Goal: Information Seeking & Learning: Learn about a topic

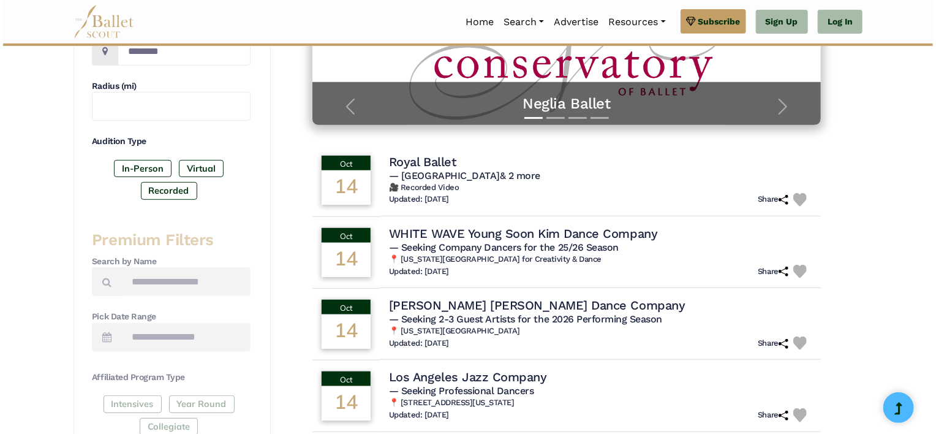
scroll to position [274, 0]
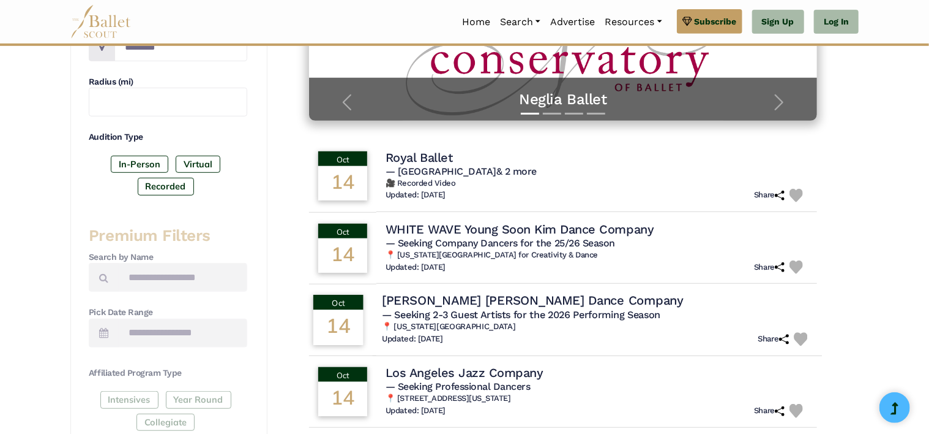
click at [495, 299] on h4 "Drye Marinaro Dance Company" at bounding box center [533, 300] width 302 height 17
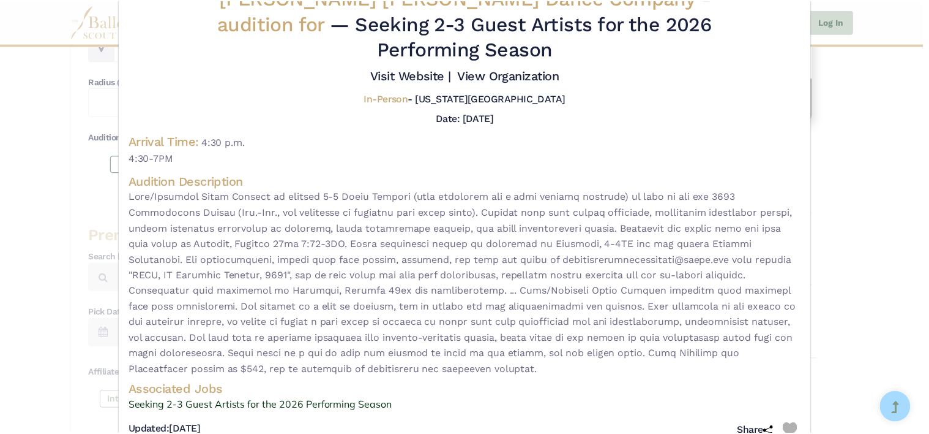
scroll to position [58, 0]
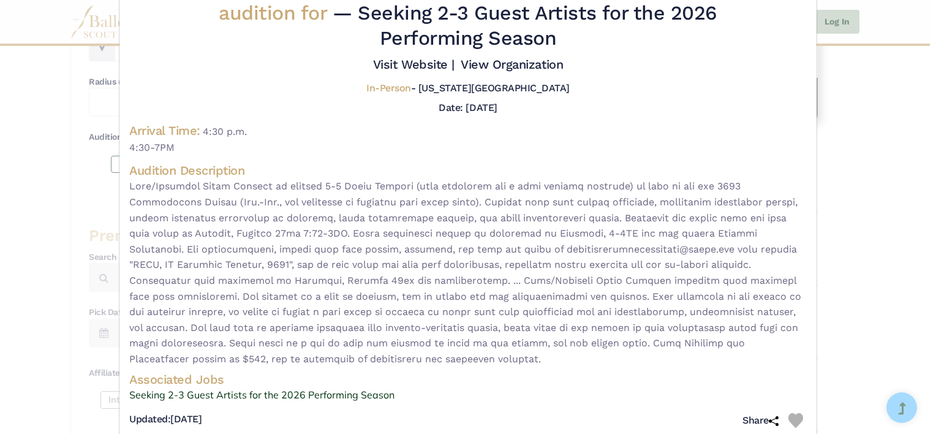
click at [6, 70] on div "Drye Marinaro Dance Company - audition for — Seeking 2-3 Guest Artists for the …" at bounding box center [468, 217] width 936 height 434
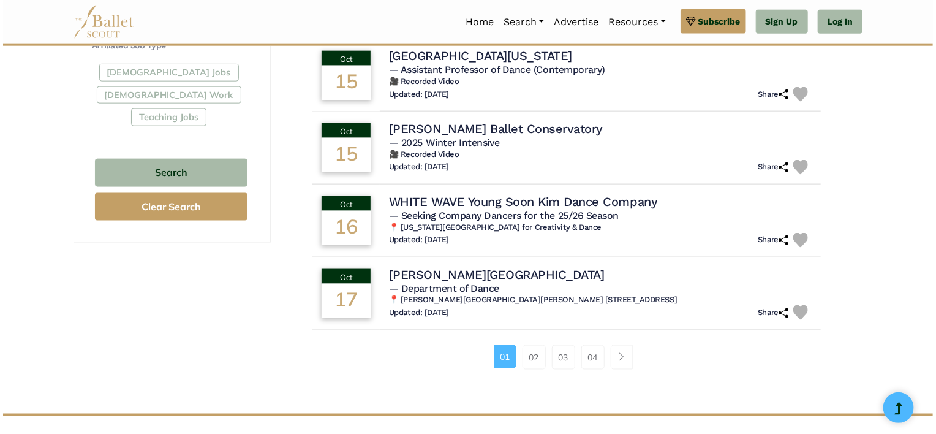
scroll to position [740, 0]
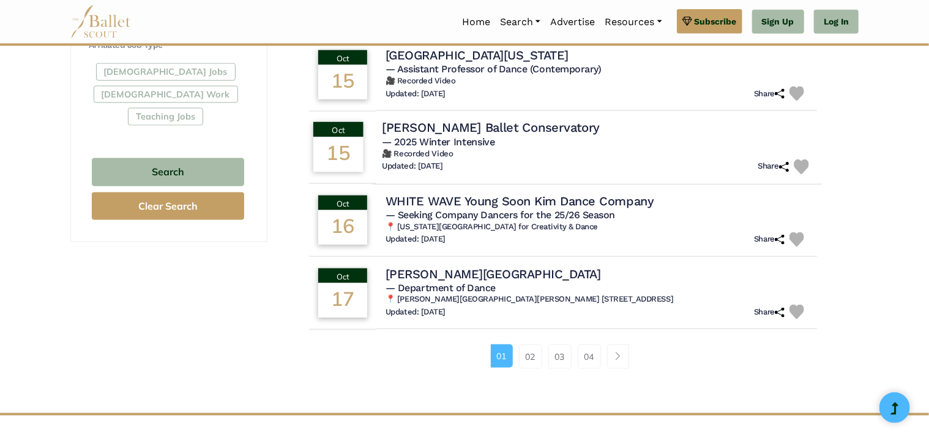
click at [442, 130] on h4 "Cary Ballet Conservatory" at bounding box center [491, 127] width 218 height 17
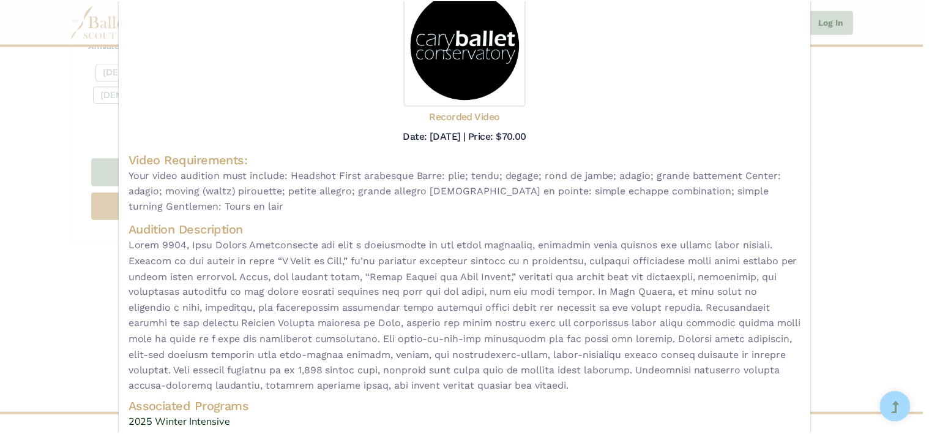
scroll to position [179, 0]
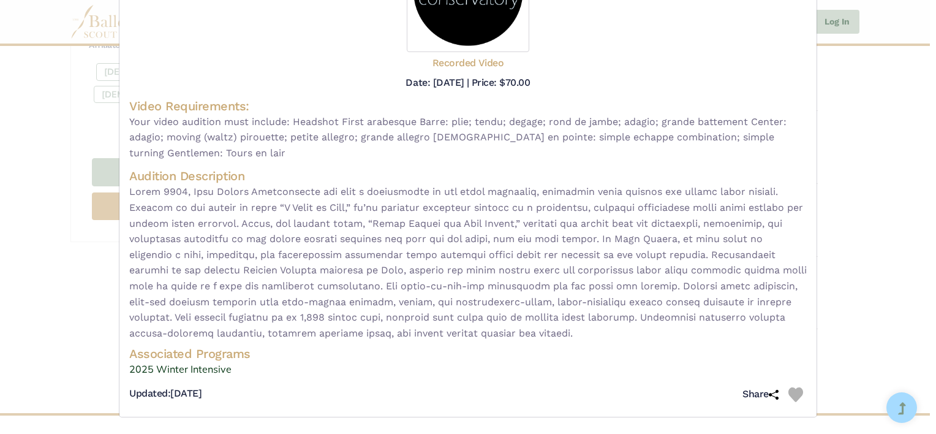
click at [928, 88] on div "Cary Ballet Conservatory - video audition for — 2025 Winter Intensive Visit Web…" at bounding box center [468, 217] width 936 height 434
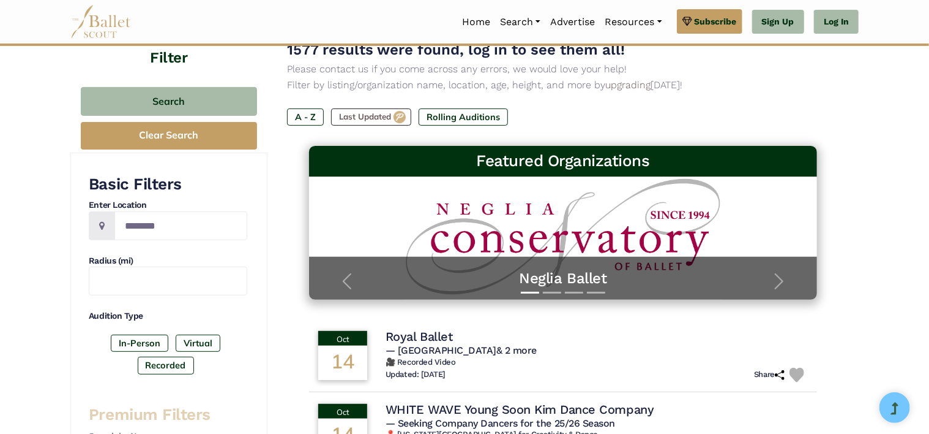
scroll to position [0, 0]
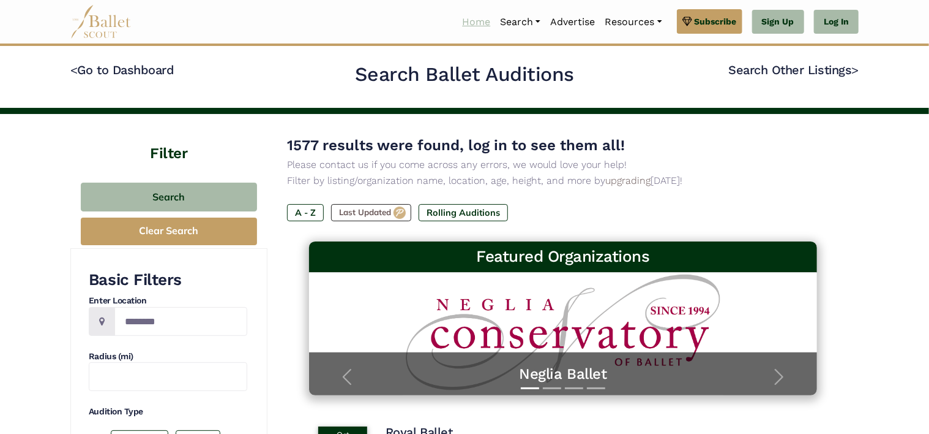
click at [470, 22] on link "Home" at bounding box center [476, 22] width 38 height 26
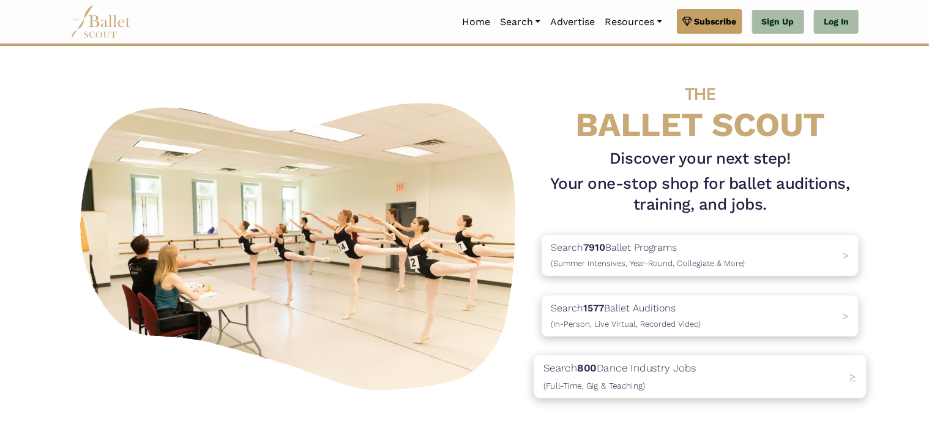
click at [705, 359] on div "Search 800 Dance Industry Jobs (Full-Time, Gig & Teaching) >" at bounding box center [700, 376] width 333 height 43
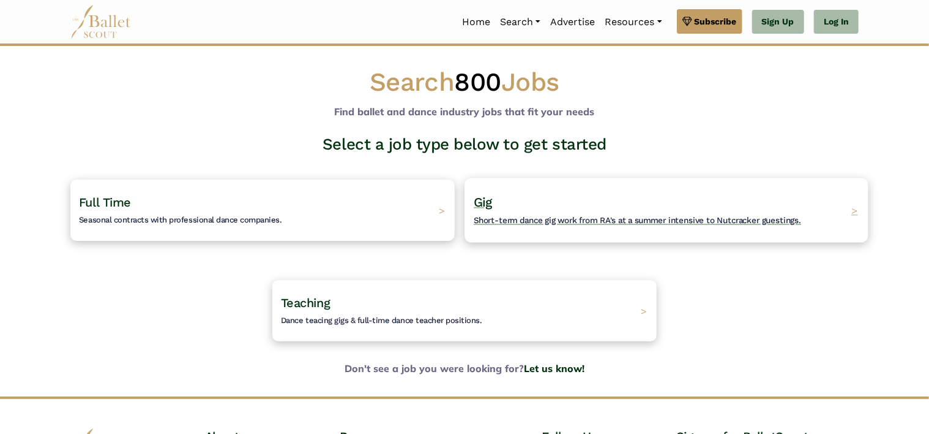
click at [566, 180] on div "Gig Short-term dance gig work from RA's at a summer intensive to Nutcracker gue…" at bounding box center [667, 210] width 404 height 64
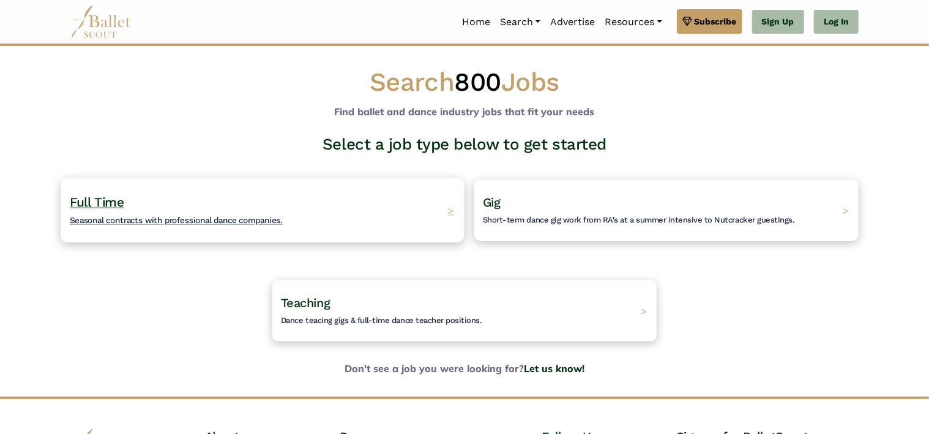
click at [111, 198] on span "Full Time" at bounding box center [97, 201] width 54 height 15
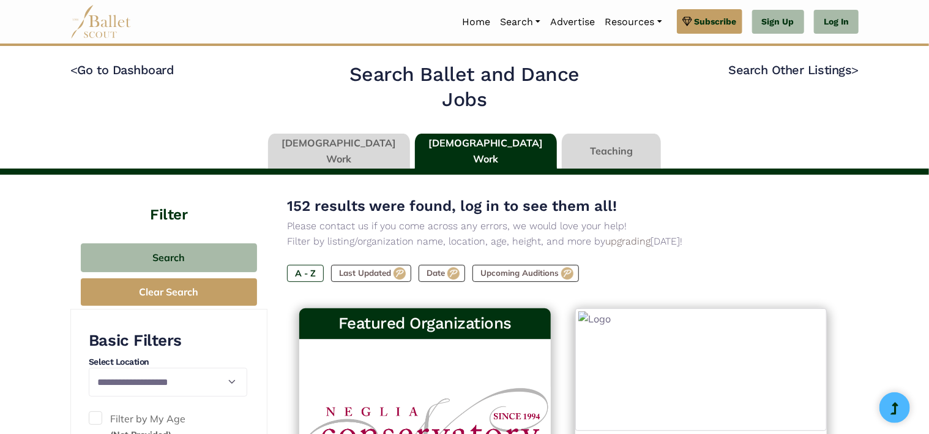
type input "******"
type input "*****"
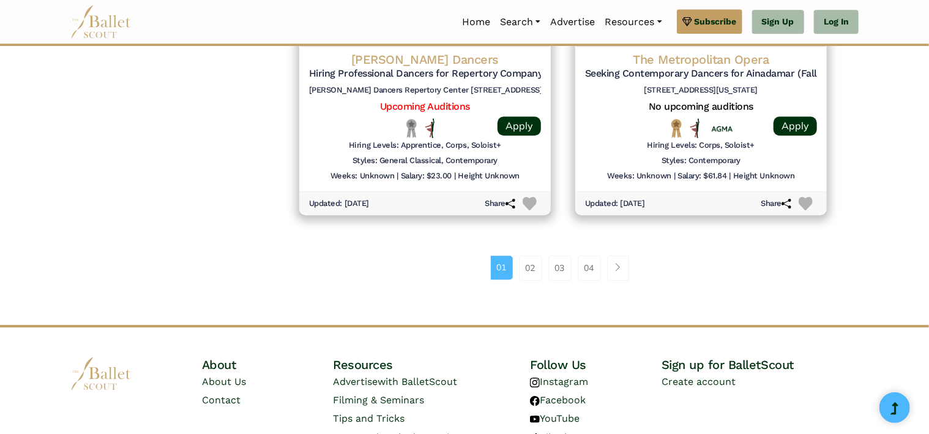
scroll to position [1738, 0]
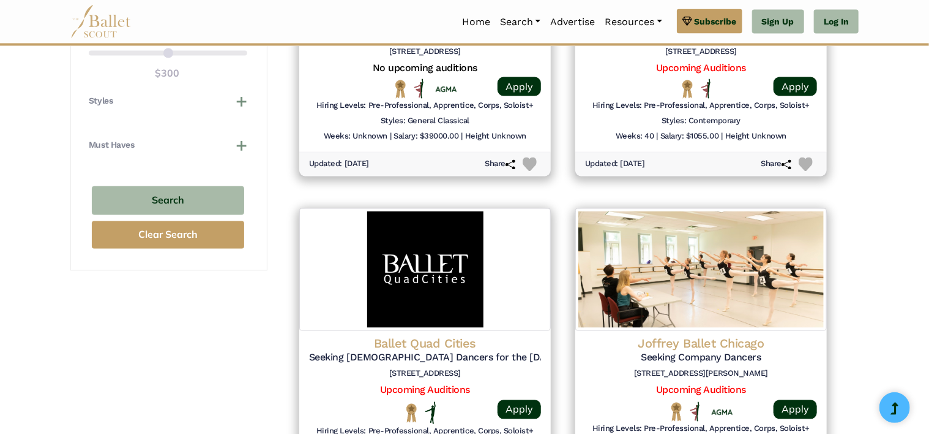
scroll to position [1127, 0]
